Goal: Task Accomplishment & Management: Complete application form

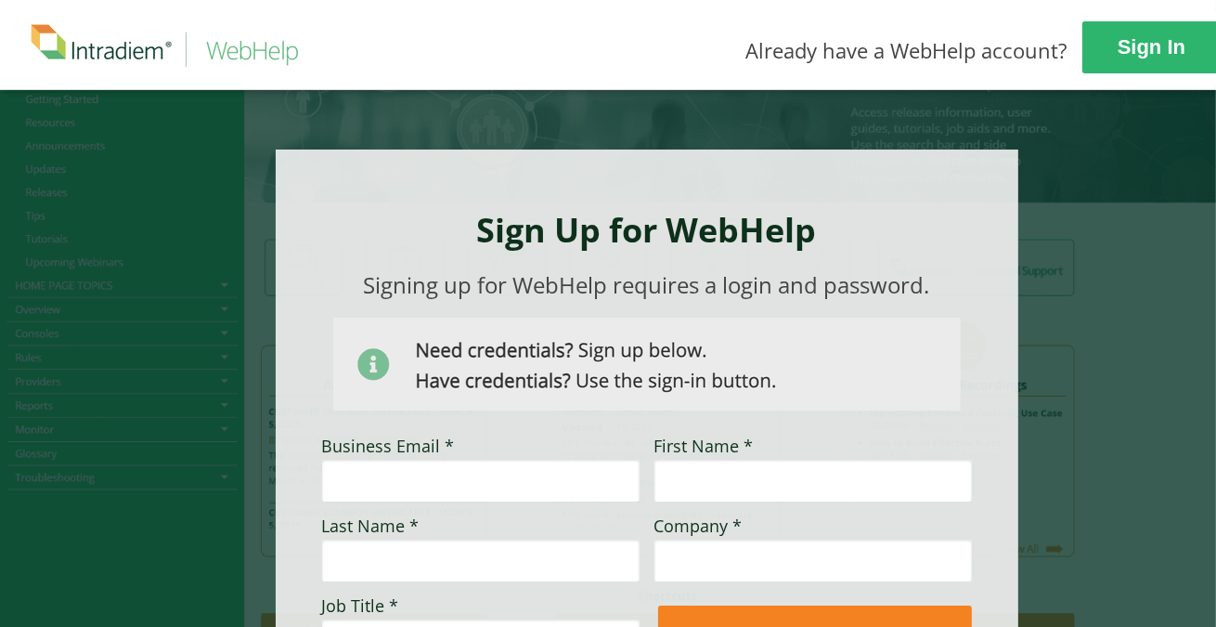
click at [1055, 306] on div at bounding box center [626, 457] width 1252 height 736
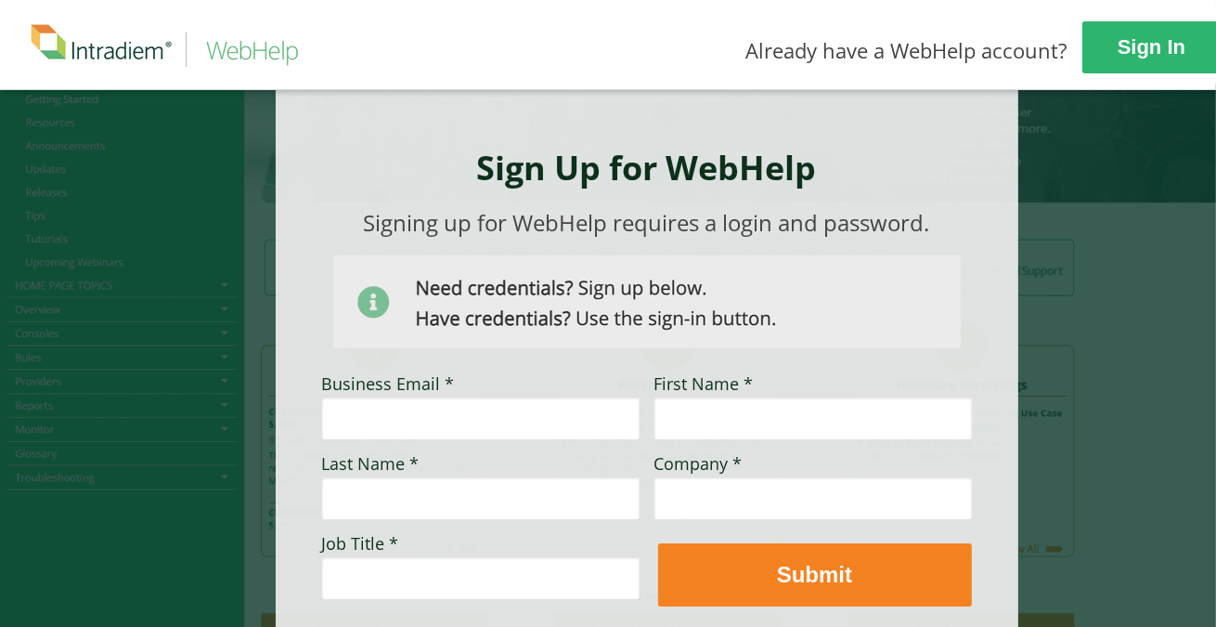
scroll to position [186, 0]
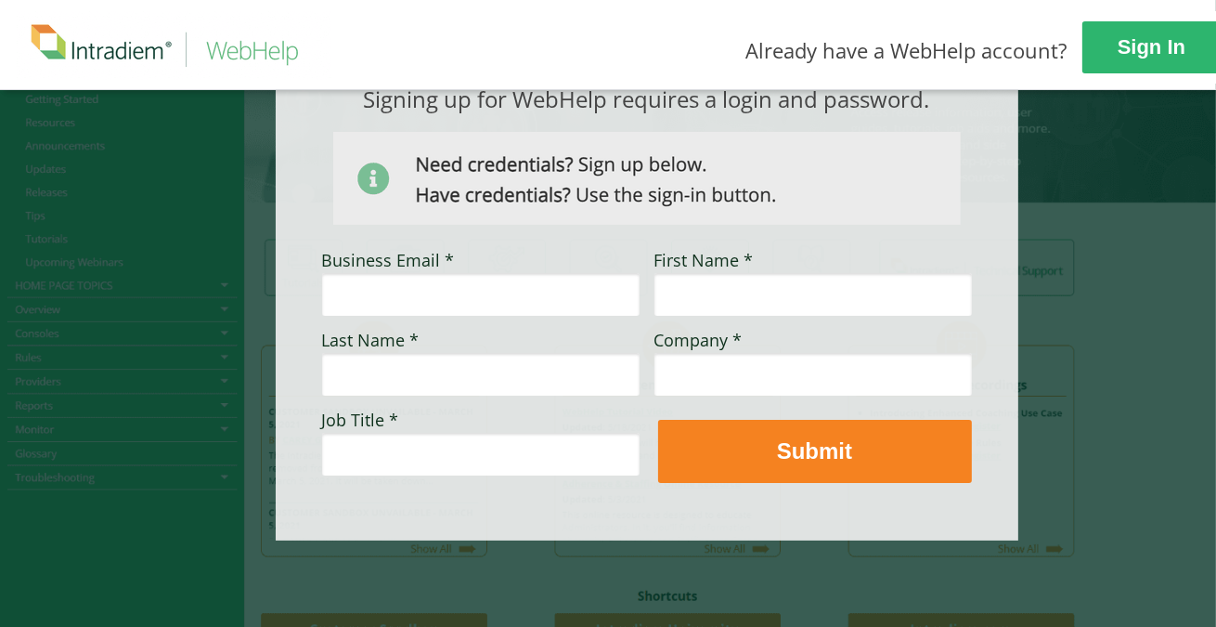
click at [475, 302] on input "Business Email *" at bounding box center [481, 294] width 318 height 43
type input "[PERSON_NAME][EMAIL_ADDRESS][PERSON_NAME][DOMAIN_NAME]"
click at [739, 311] on input "First Name *" at bounding box center [814, 294] width 318 height 43
type input "[PERSON_NAME]"
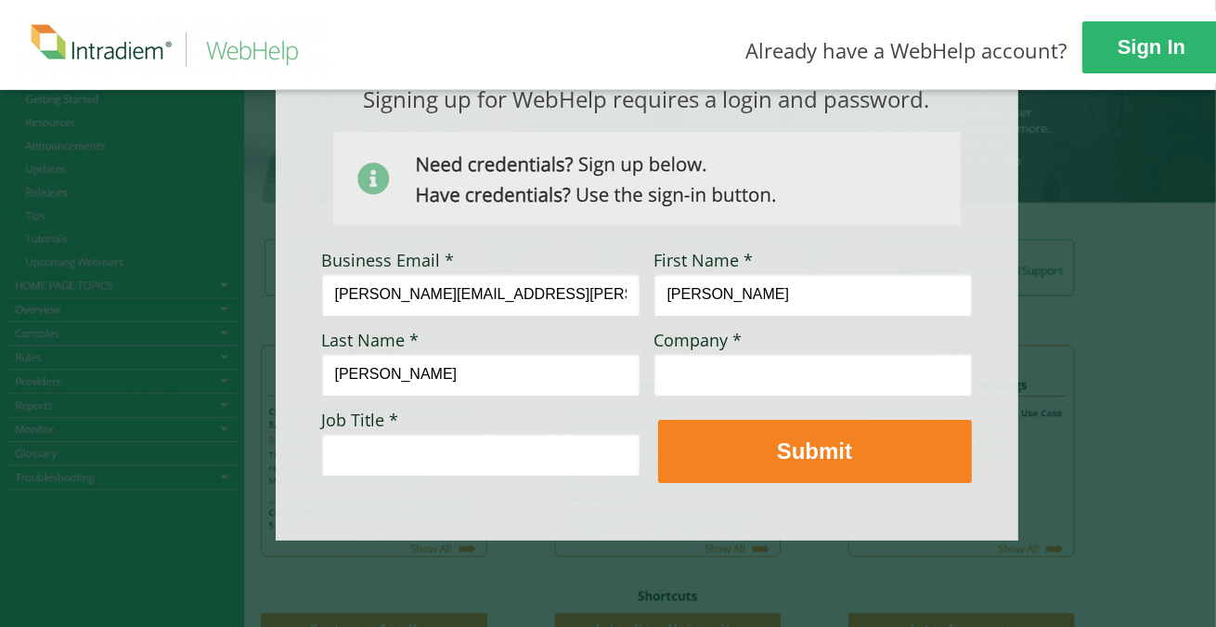
type input "[PERSON_NAME]"
type input "[PERSON_NAME] Auto"
click at [538, 465] on input "Job Title *" at bounding box center [481, 454] width 318 height 43
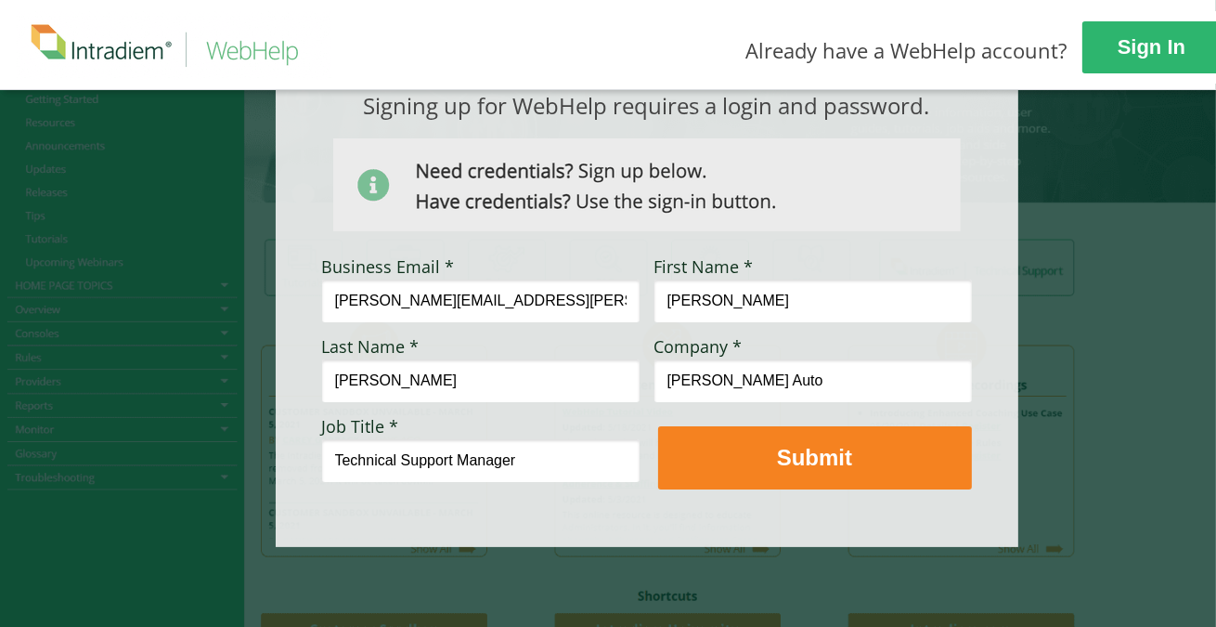
scroll to position [198, 0]
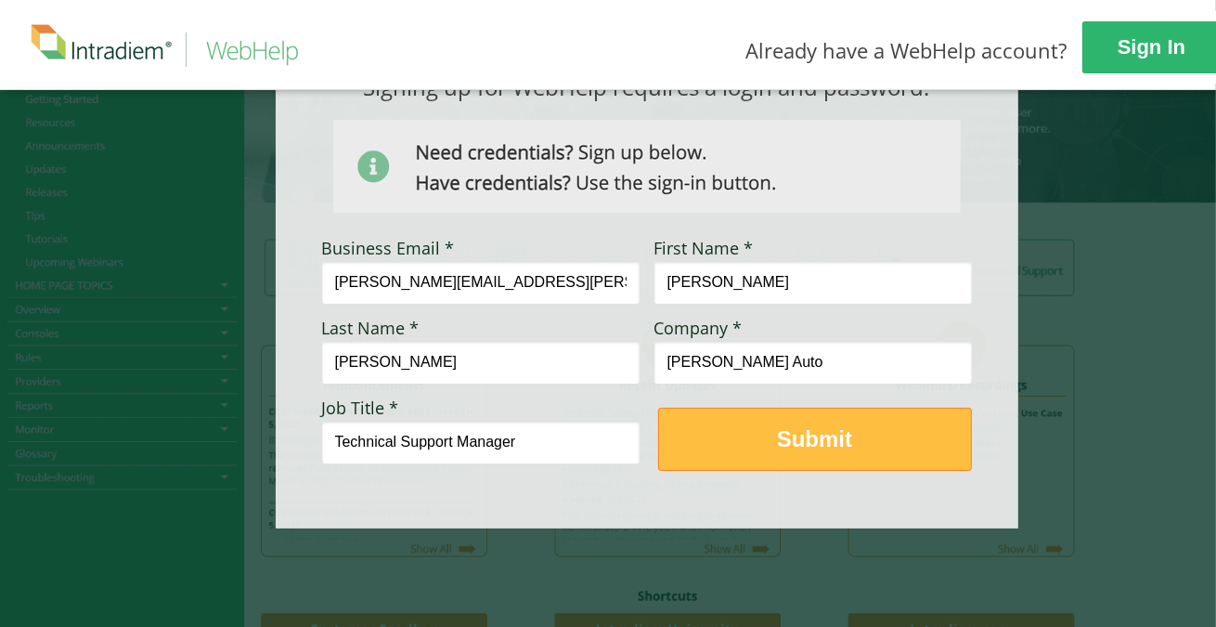
type input "Technical Support Manager"
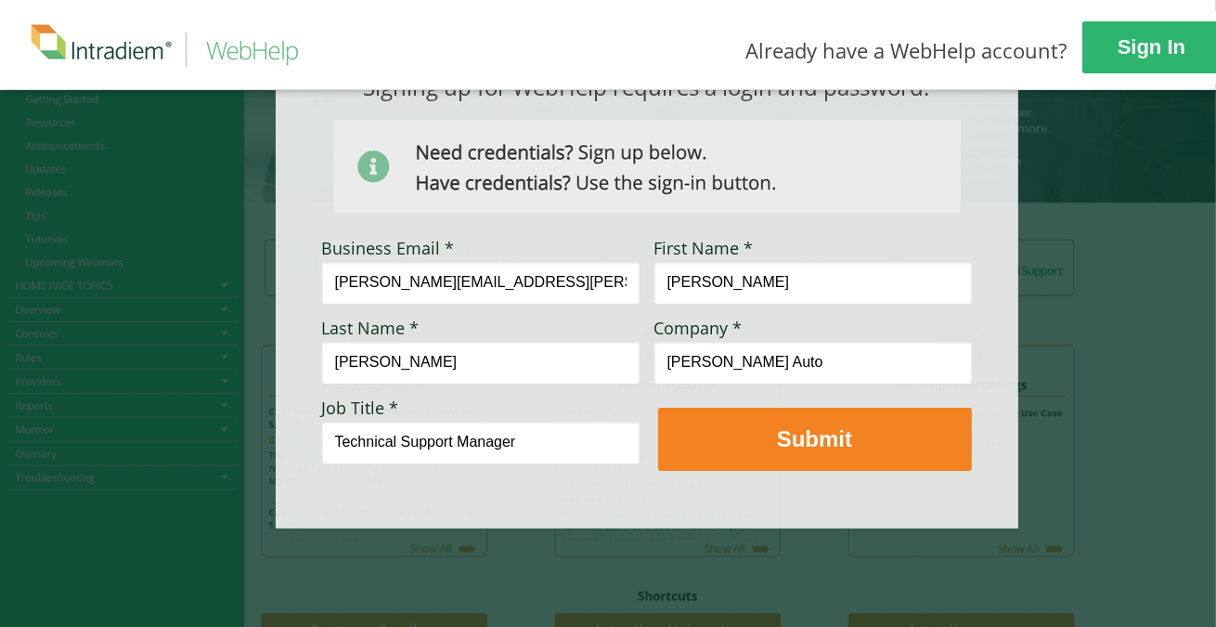
drag, startPoint x: 856, startPoint y: 467, endPoint x: 857, endPoint y: 456, distance: 11.2
click at [856, 461] on button "Submit" at bounding box center [815, 439] width 314 height 63
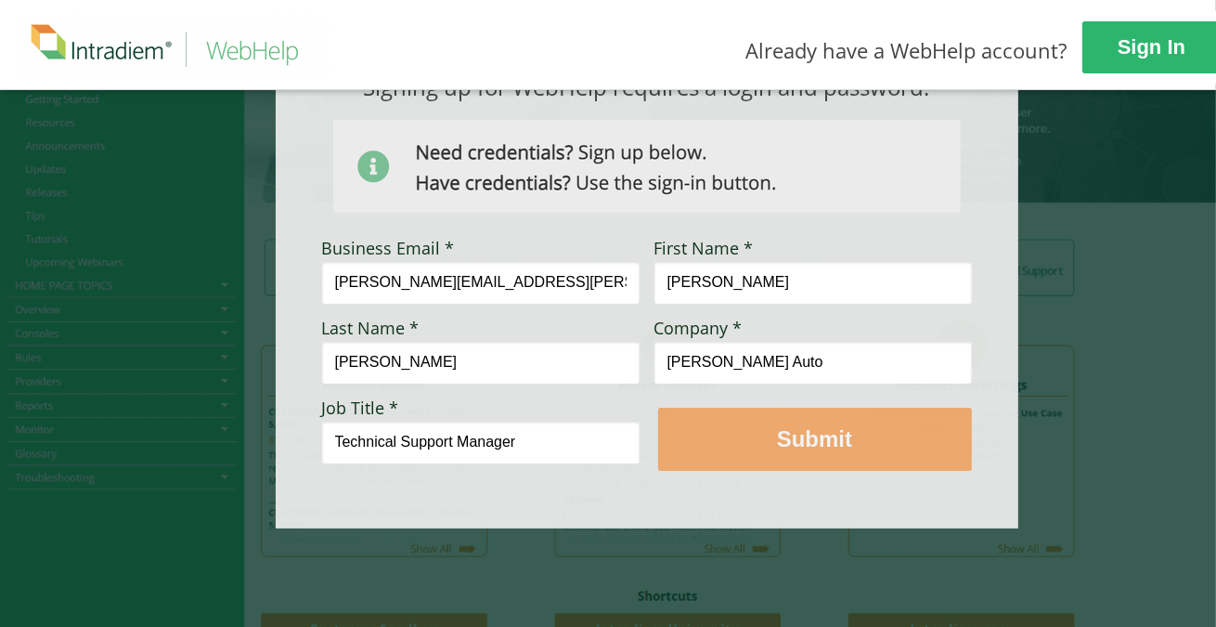
click at [852, 463] on div at bounding box center [647, 240] width 743 height 577
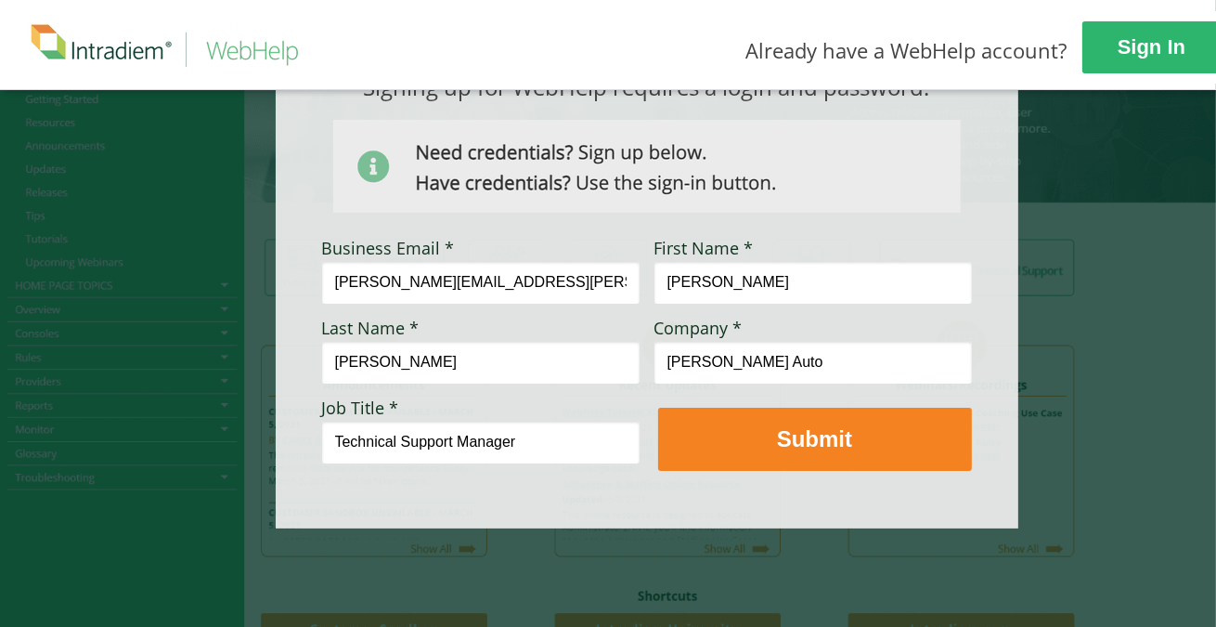
scroll to position [0, 0]
